Goal: Contribute content: Add original content to the website for others to see

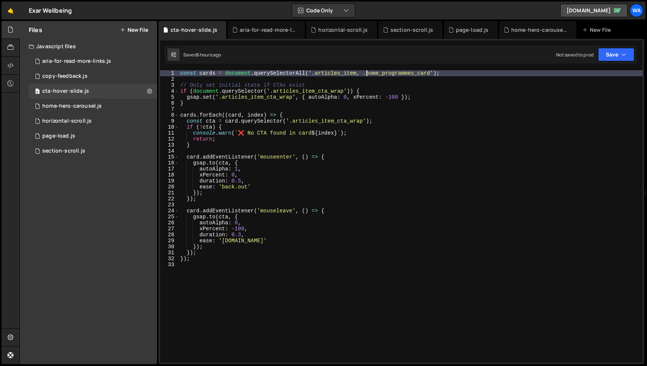
scroll to position [6223, 0]
click at [465, 29] on div "page-load.js" at bounding box center [472, 29] width 33 height 7
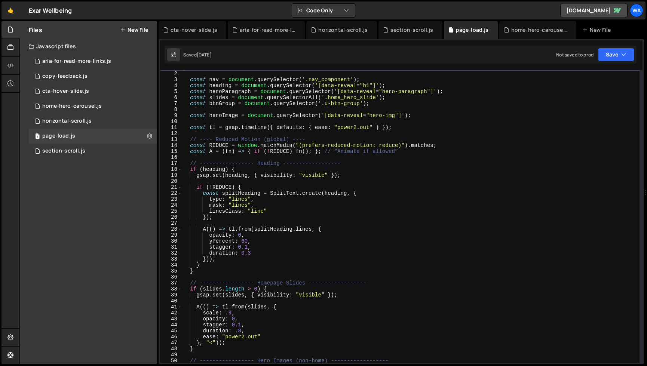
scroll to position [0, 0]
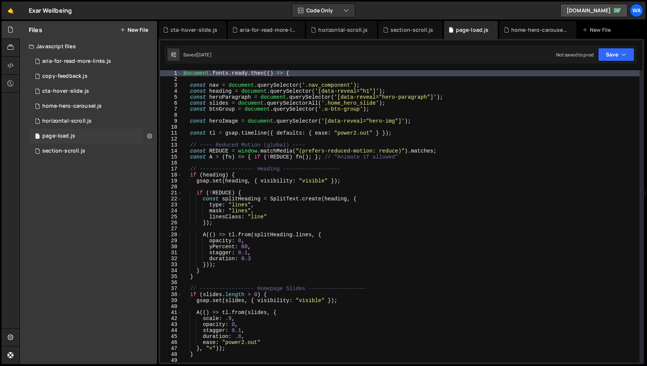
click at [148, 135] on icon at bounding box center [149, 135] width 5 height 7
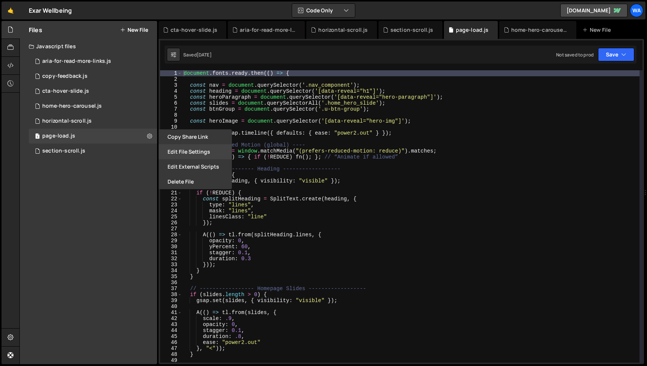
click at [181, 152] on button "Edit File Settings" at bounding box center [195, 151] width 73 height 15
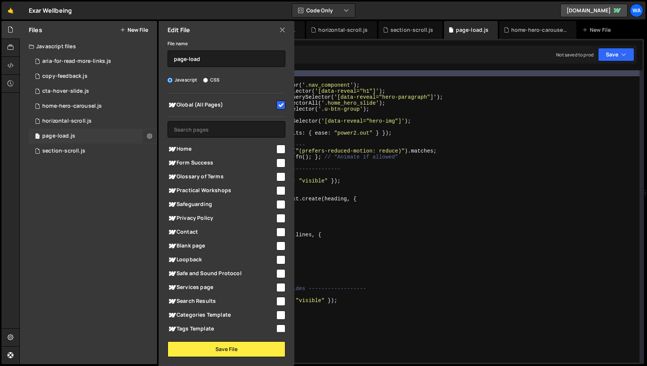
click at [149, 136] on icon at bounding box center [149, 135] width 5 height 7
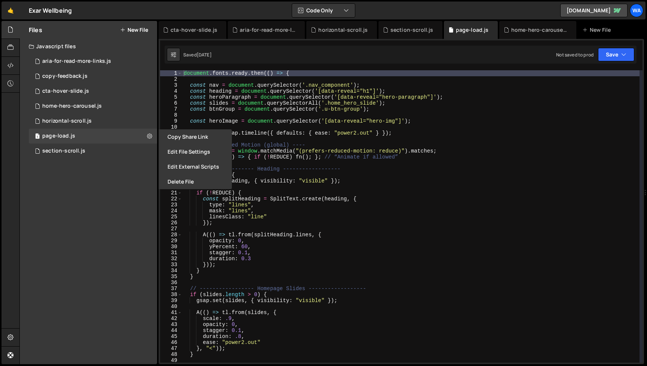
click at [496, 204] on div "document . fonts . ready . then (( ) => { const nav = document . querySelector …" at bounding box center [411, 222] width 458 height 305
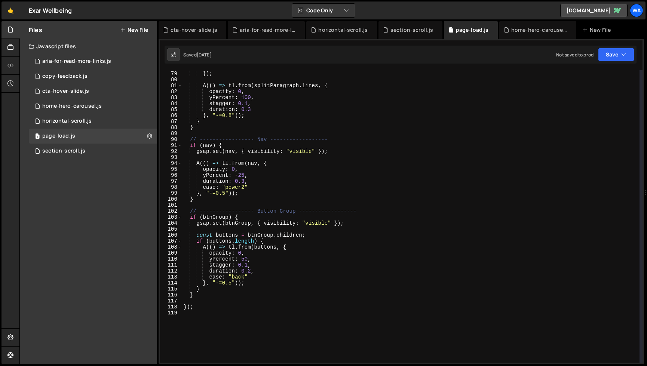
scroll to position [473, 0]
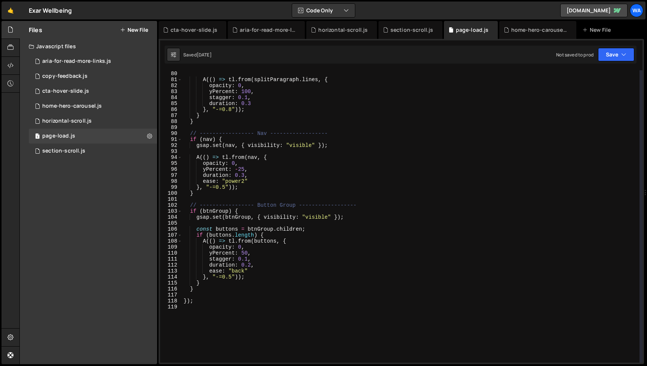
click at [238, 213] on div "}) ; A (( ) => tl . from ( splitParagraph . lines , { opacity : 0 , yPercent : …" at bounding box center [411, 217] width 458 height 305
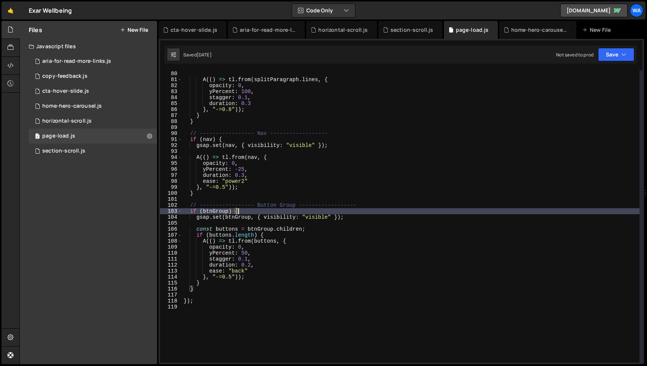
click at [210, 291] on div "}) ; A (( ) => tl . from ( splitParagraph . lines , { opacity : 0 , yPercent : …" at bounding box center [411, 217] width 458 height 305
type textarea "}"
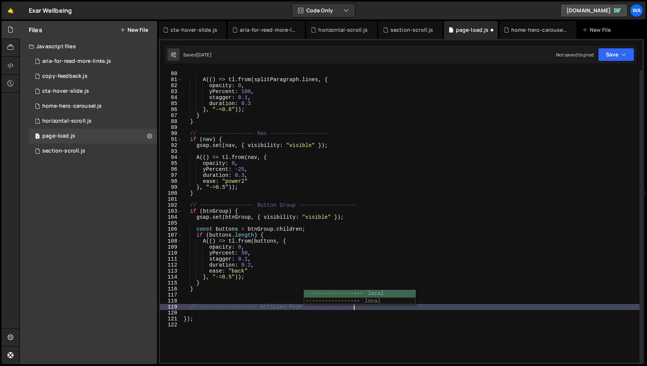
scroll to position [0, 12]
type textarea "// ------------------ Articles Page ------------------"
click at [379, 307] on div "}) ; A (( ) => tl . from ( splitParagraph . lines , { opacity : 0 , yPercent : …" at bounding box center [411, 217] width 458 height 305
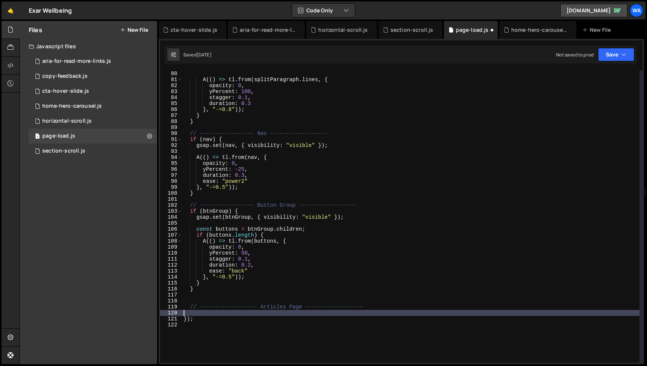
click at [374, 316] on div "}) ; A (( ) => tl . from ( splitParagraph . lines , { opacity : 0 , yPercent : …" at bounding box center [411, 217] width 458 height 305
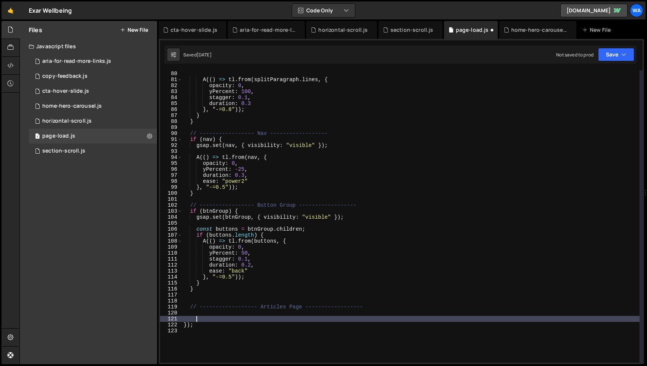
scroll to position [0, 1]
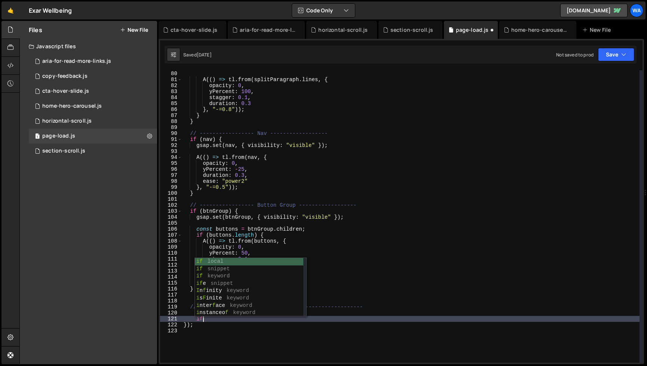
type textarea "i"
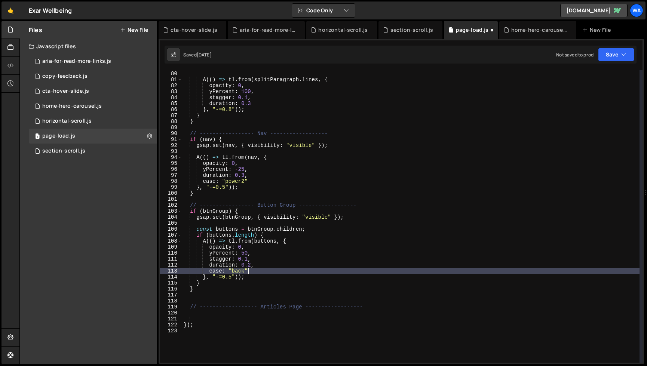
click at [379, 271] on div "}) ; A (( ) => tl . from ( splitParagraph . lines , { opacity : 0 , yPercent : …" at bounding box center [411, 217] width 458 height 305
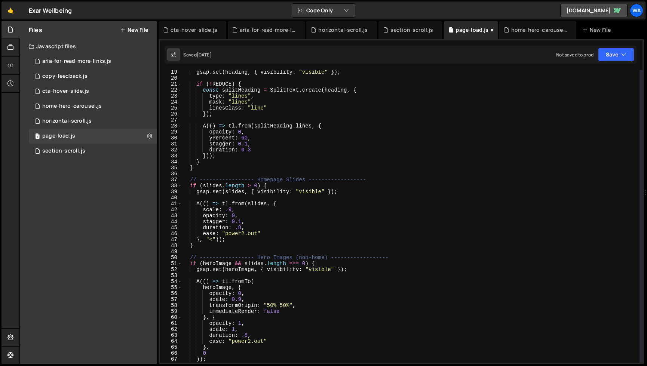
scroll to position [0, 0]
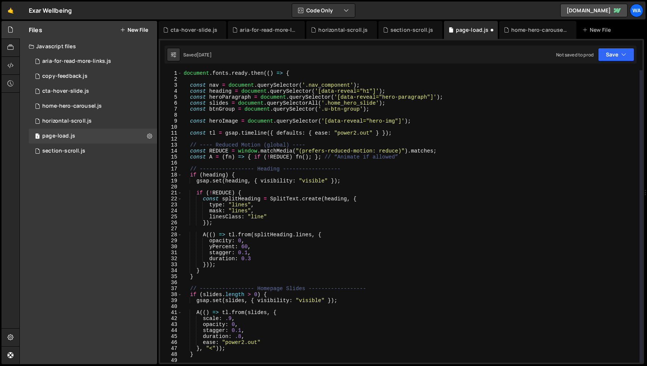
type textarea "ease: "back""
